Goal: Information Seeking & Learning: Learn about a topic

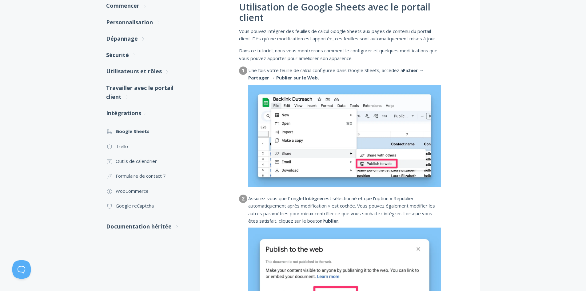
scroll to position [123, 0]
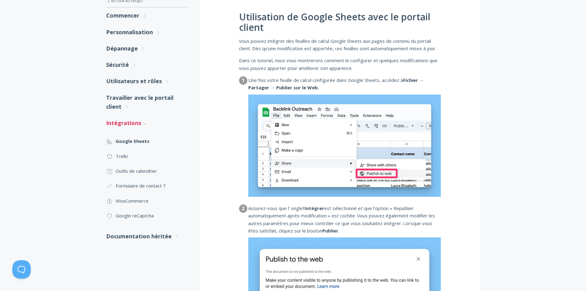
click at [132, 123] on font "Intégrations" at bounding box center [123, 122] width 35 height 7
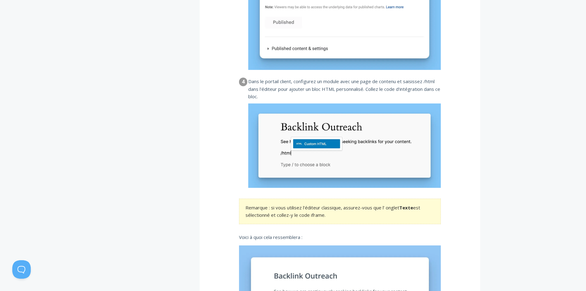
scroll to position [676, 0]
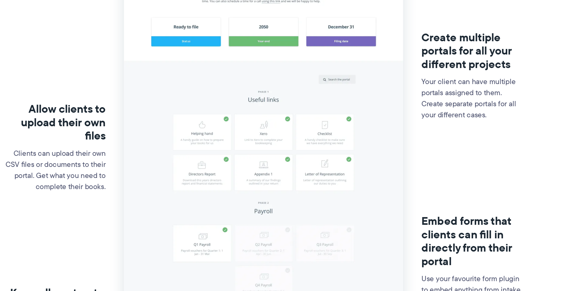
scroll to position [103, 0]
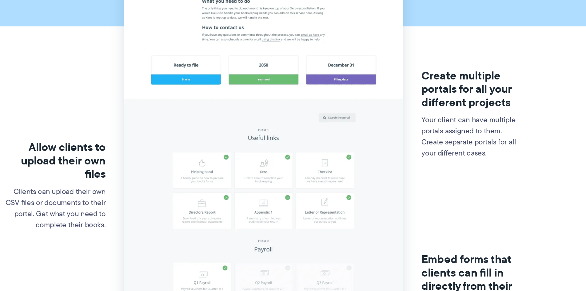
click at [372, 139] on img at bounding box center [293, 200] width 186 height 410
